Goal: Find specific page/section: Find specific page/section

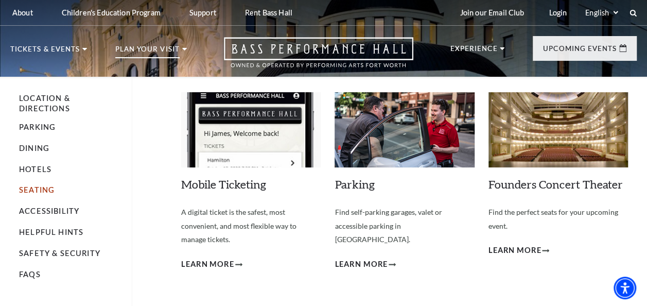
click at [37, 190] on link "Seating" at bounding box center [37, 189] width 36 height 9
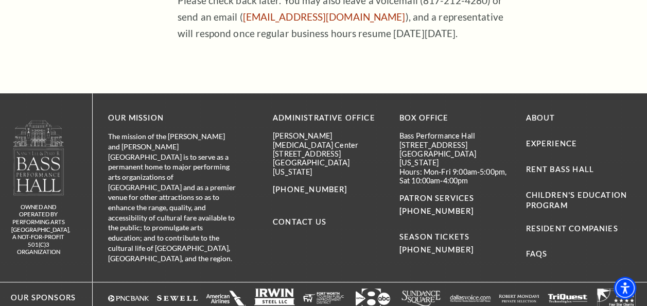
scroll to position [339, 0]
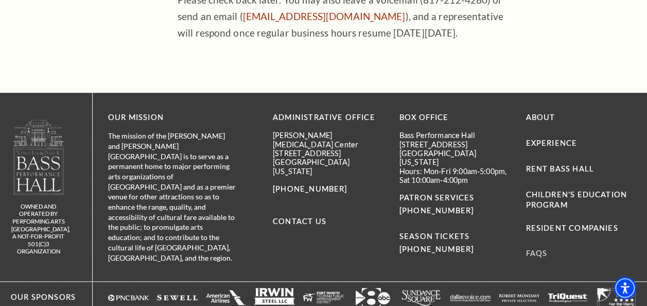
click at [534, 252] on link "FAQs" at bounding box center [537, 253] width 22 height 9
